Goal: Transaction & Acquisition: Purchase product/service

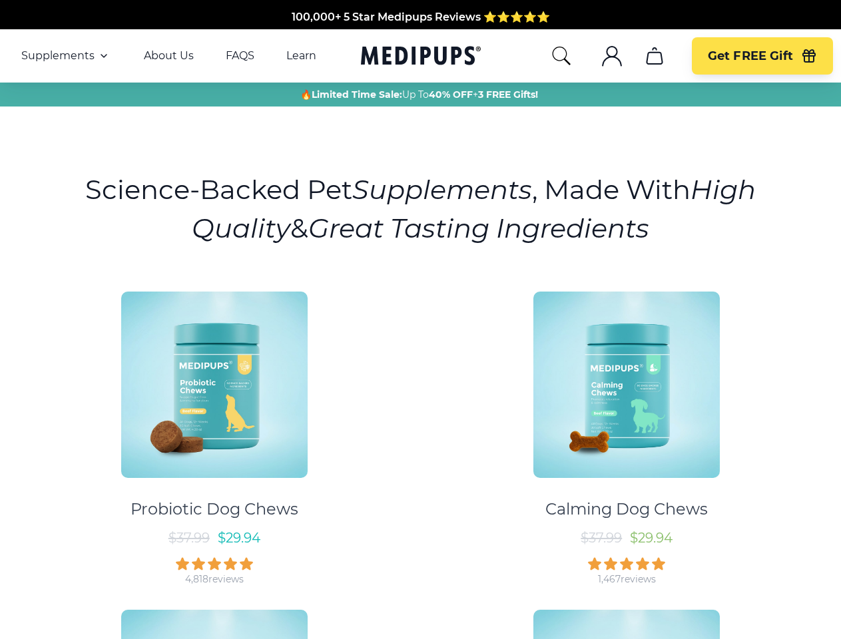
click at [420, 319] on div "Probiotic Dog Chews $ 37.99 $ 29.94 4,818 reviews Calming Dog Chews $ 37.99 $ 2…" at bounding box center [420, 592] width 825 height 624
click at [66, 56] on span "Supplements" at bounding box center [57, 55] width 73 height 13
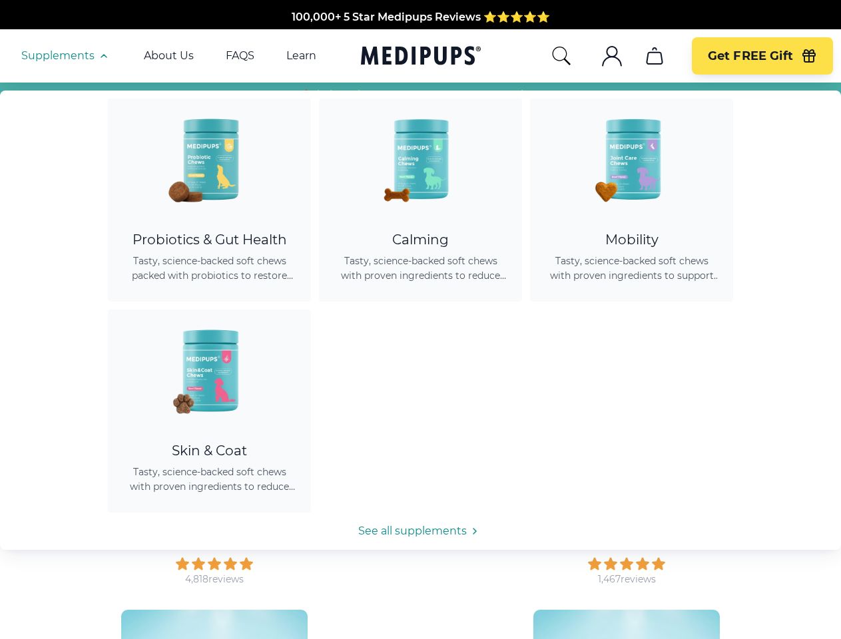
click at [102, 56] on icon "button" at bounding box center [104, 56] width 16 height 16
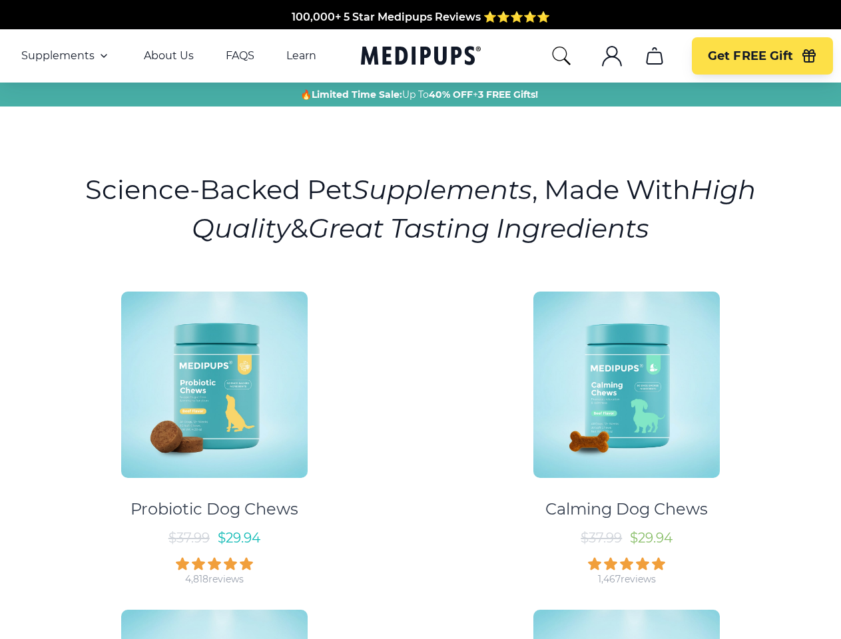
click at [560, 56] on icon "search" at bounding box center [560, 55] width 21 height 21
click at [611, 56] on icon ".cls-1{fill:none;stroke:currentColor;stroke-miterlimit:10;stroke-width:1.5px;}" at bounding box center [611, 55] width 21 height 21
click at [654, 56] on icon "cart" at bounding box center [654, 55] width 21 height 21
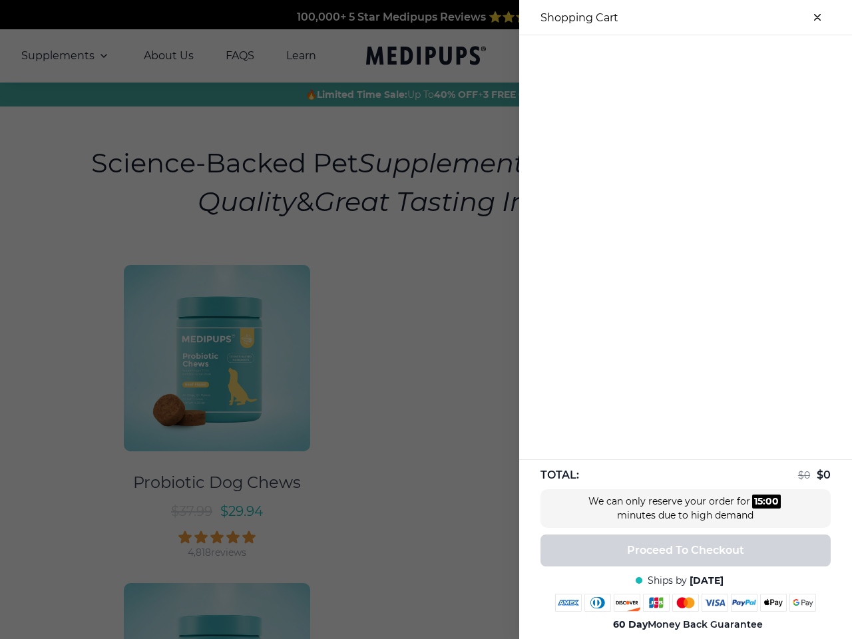
click at [654, 56] on div at bounding box center [685, 46] width 333 height 22
click at [761, 56] on div at bounding box center [685, 46] width 333 height 22
